Goal: Find specific page/section: Find specific page/section

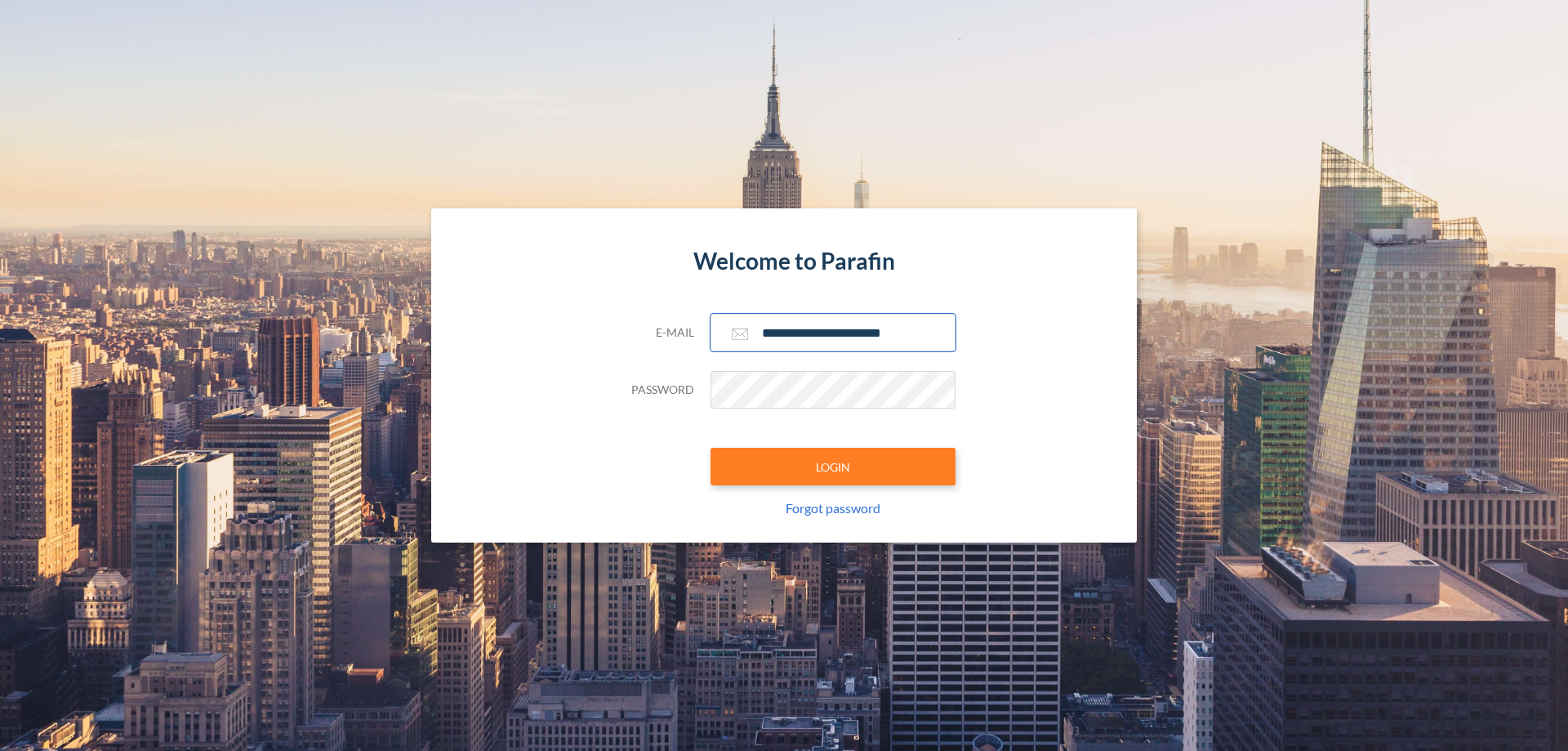
type input "**********"
click at [833, 467] on button "LOGIN" at bounding box center [833, 466] width 245 height 38
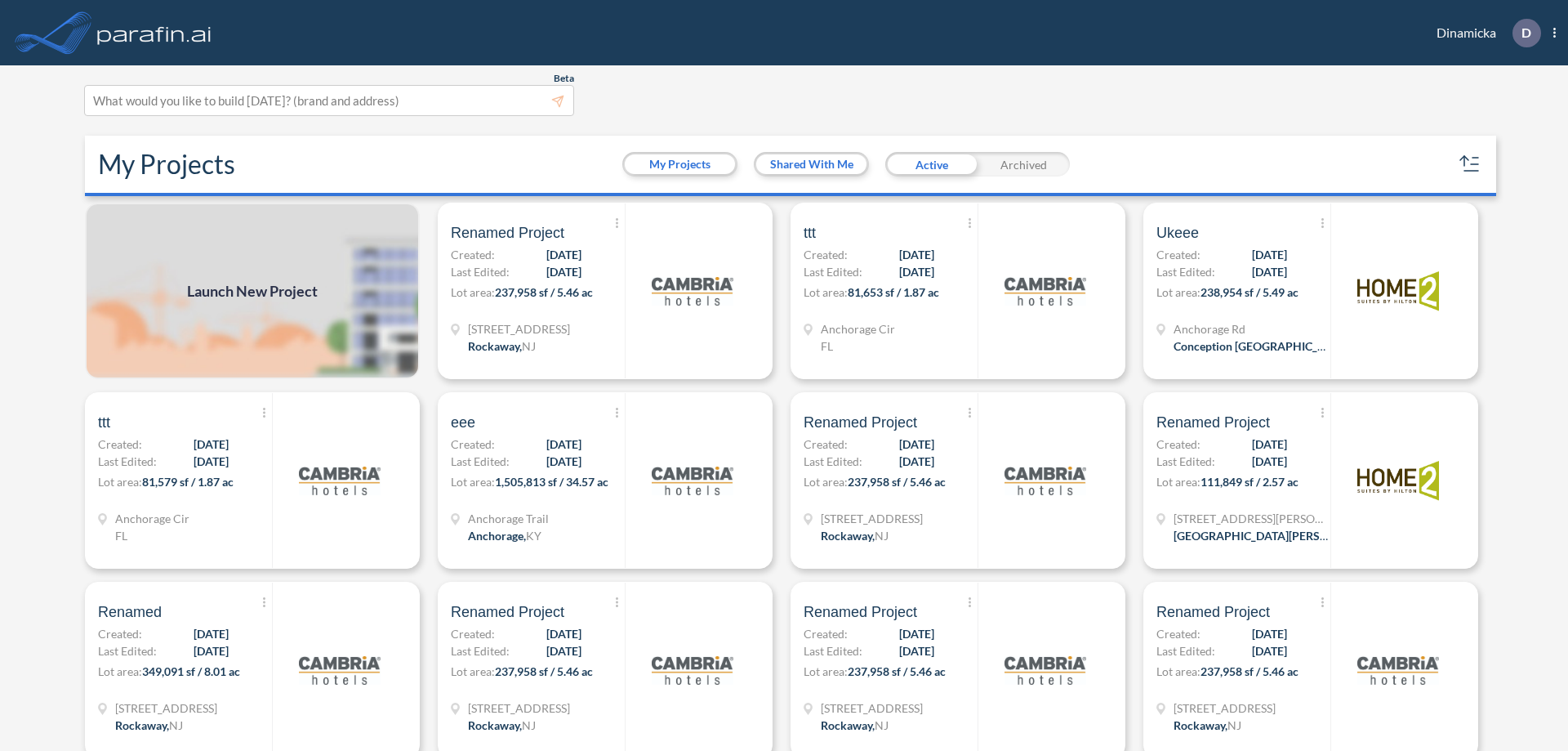
scroll to position [4, 0]
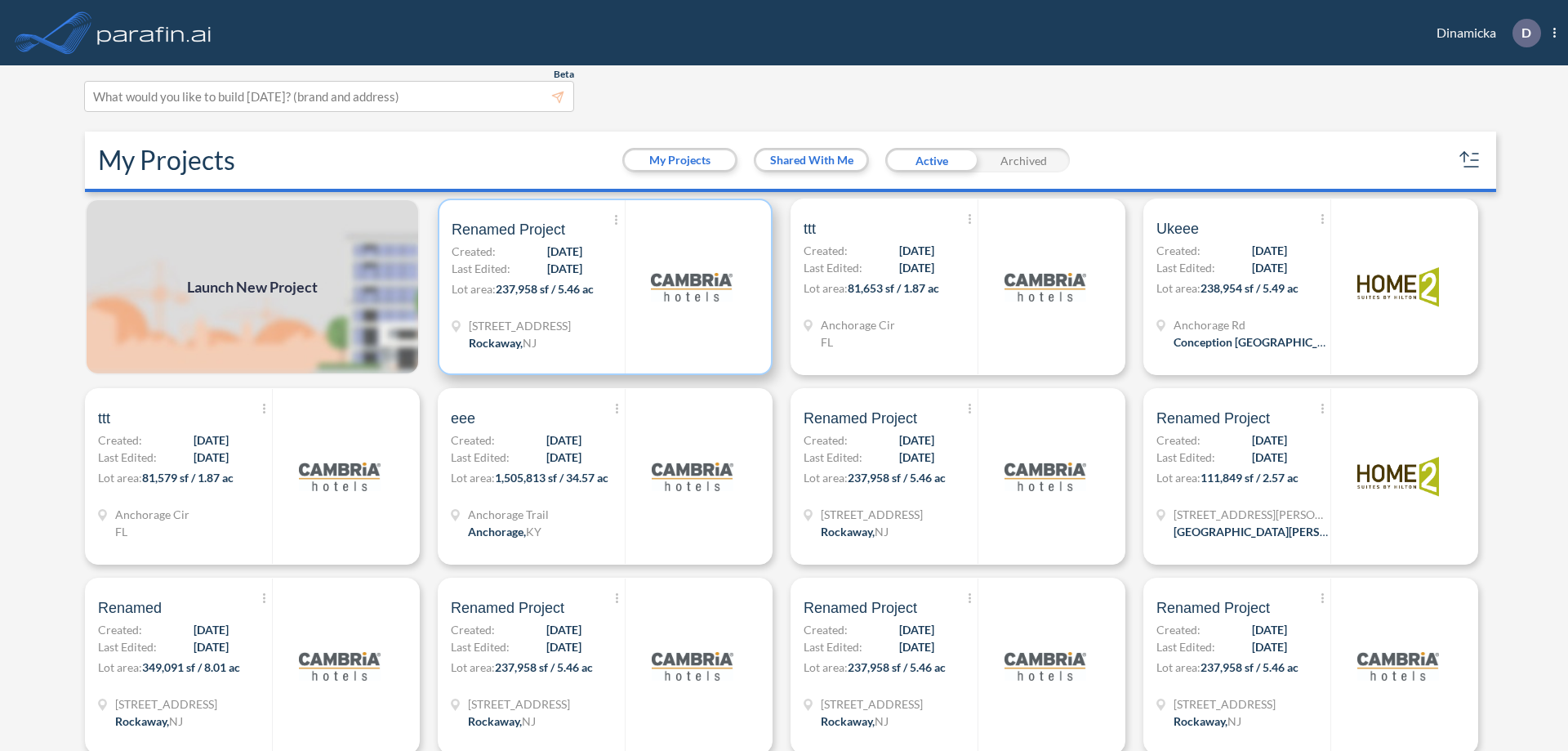
click at [602, 287] on p "Lot area: 237,958 sf / 5.46 ac" at bounding box center [538, 293] width 173 height 24
